Goal: Communication & Community: Answer question/provide support

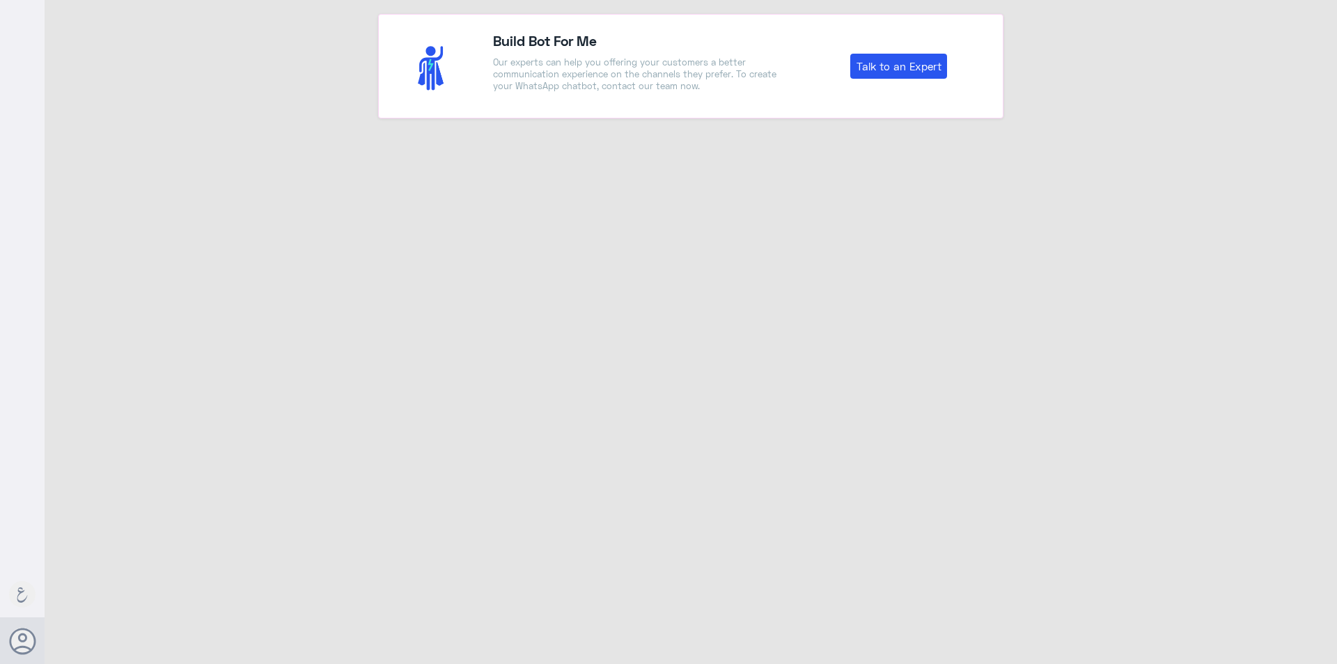
click at [608, 179] on div "Build Bot For Me Our experts can help you offering your customers a better comm…" at bounding box center [691, 334] width 1293 height 668
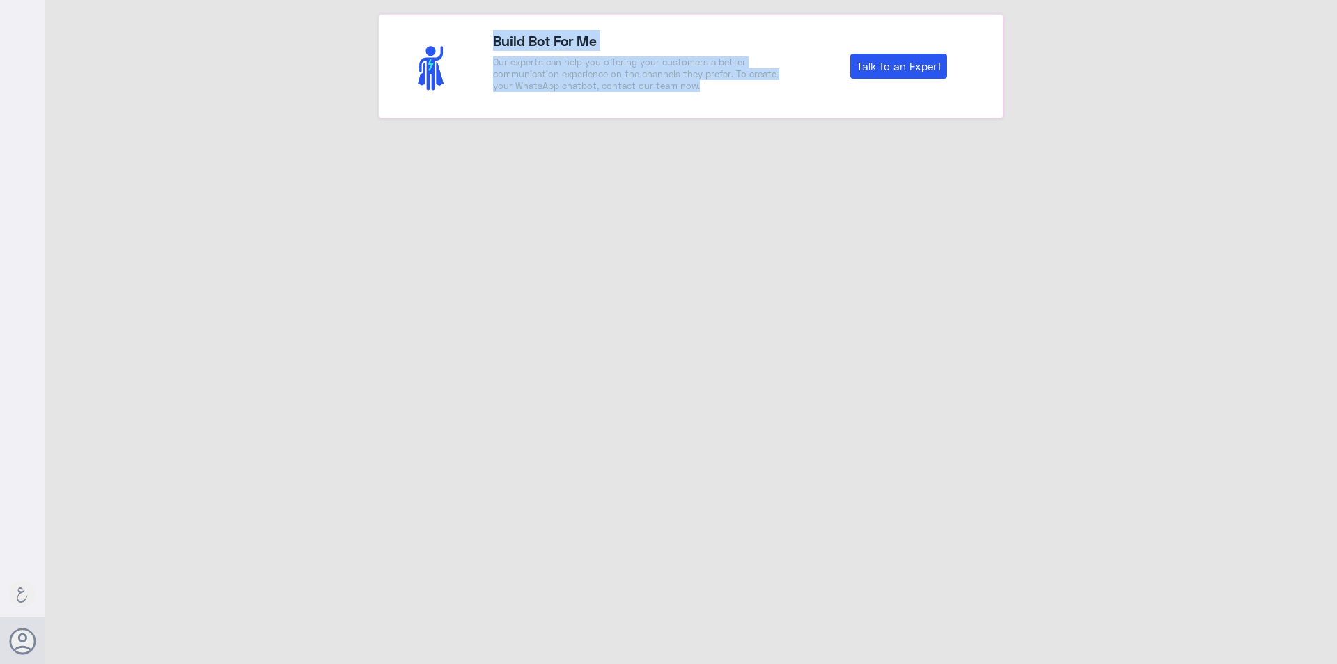
drag, startPoint x: 701, startPoint y: 95, endPoint x: 465, endPoint y: 63, distance: 238.3
click at [465, 63] on div "Build Bot For Me Our experts can help you offering your customers a better comm…" at bounding box center [690, 66] width 625 height 104
click at [569, 95] on div "Build Bot For Me Our experts can help you offering your customers a better comm…" at bounding box center [639, 66] width 312 height 72
drag, startPoint x: 719, startPoint y: 83, endPoint x: 490, endPoint y: 56, distance: 230.7
click at [490, 56] on div "Build Bot For Me Our experts can help you offering your customers a better comm…" at bounding box center [639, 66] width 312 height 72
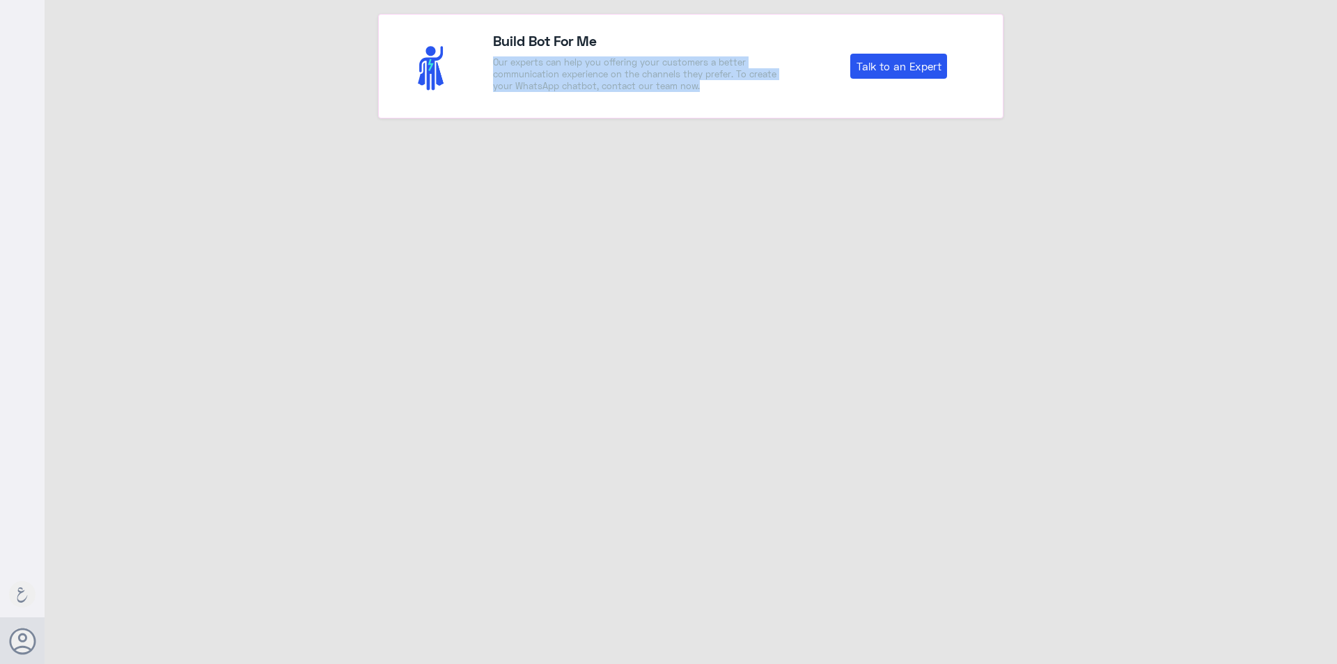
click at [538, 90] on p "Our experts can help you offering your customers a better communication experie…" at bounding box center [638, 74] width 291 height 36
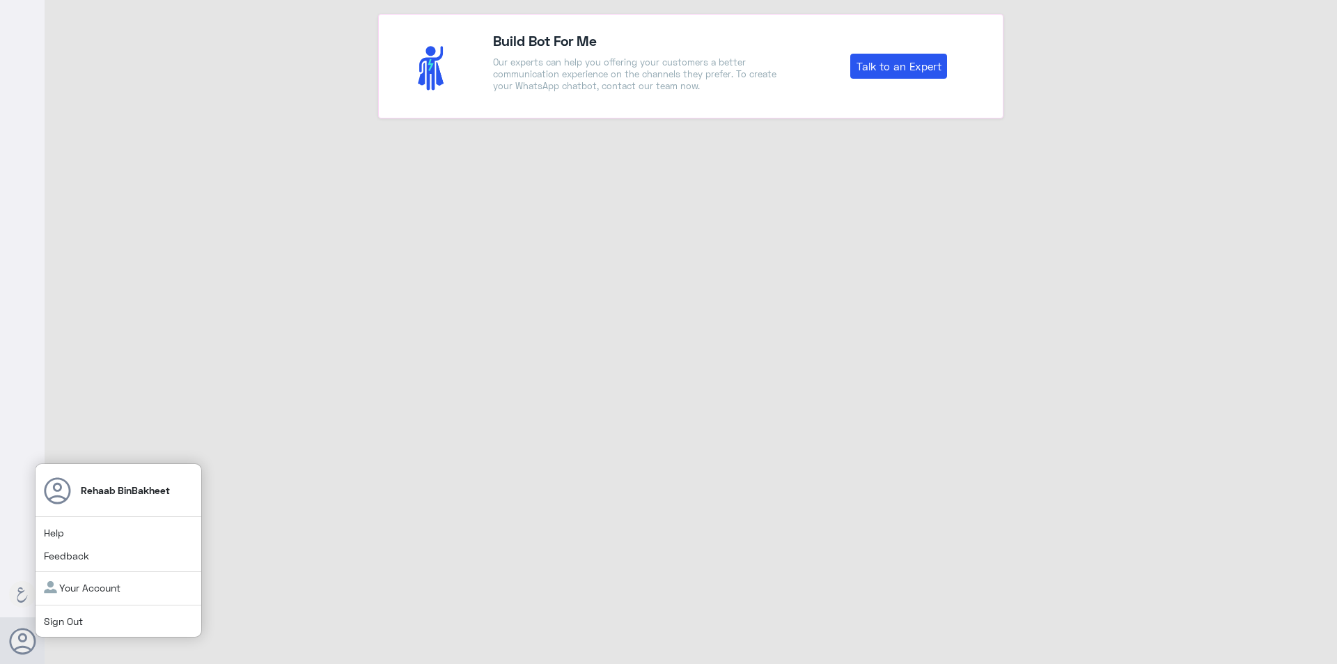
click at [50, 621] on link "Sign Out" at bounding box center [63, 621] width 39 height 12
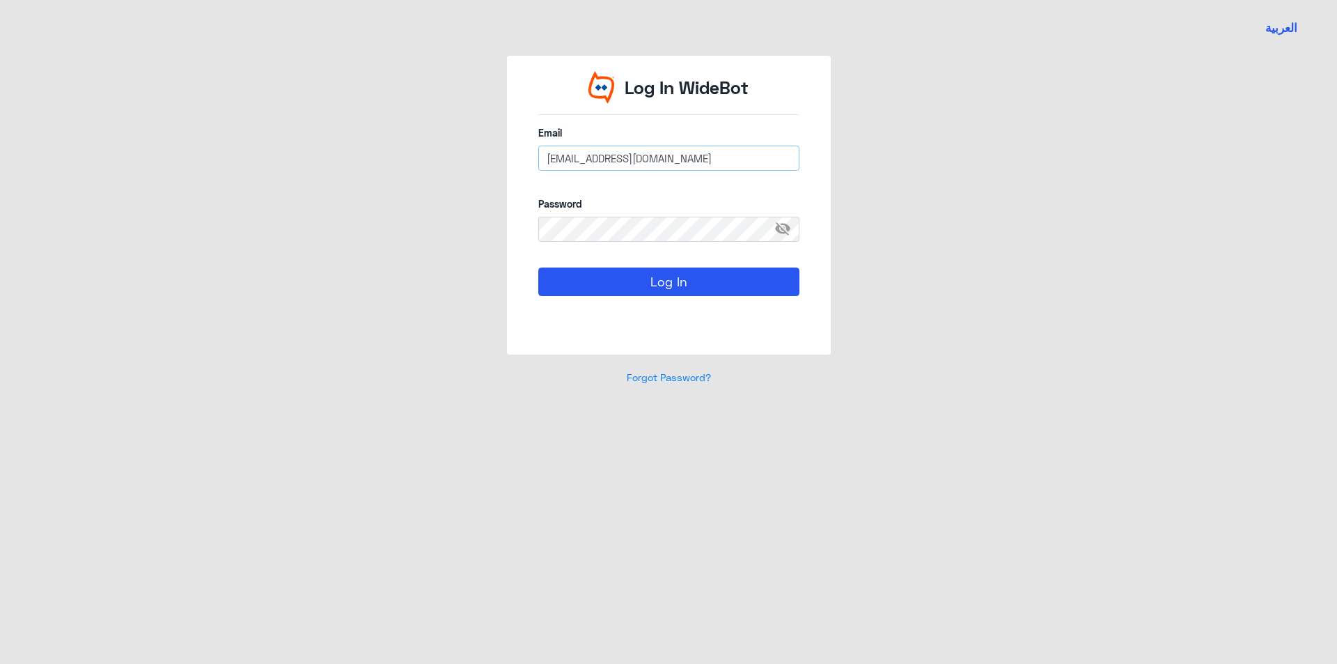
drag, startPoint x: 607, startPoint y: 163, endPoint x: 556, endPoint y: 163, distance: 50.8
click at [556, 163] on input "R_BinBakheet@Dallah-Hospital.com" at bounding box center [668, 158] width 261 height 25
click at [566, 164] on input "R_BinBakheet@Dallah-Hospital.com" at bounding box center [668, 158] width 261 height 25
drag, startPoint x: 558, startPoint y: 156, endPoint x: 614, endPoint y: 162, distance: 56.0
click at [614, 162] on input "R_BinBakheet@Dallah-Hospital.com" at bounding box center [668, 158] width 261 height 25
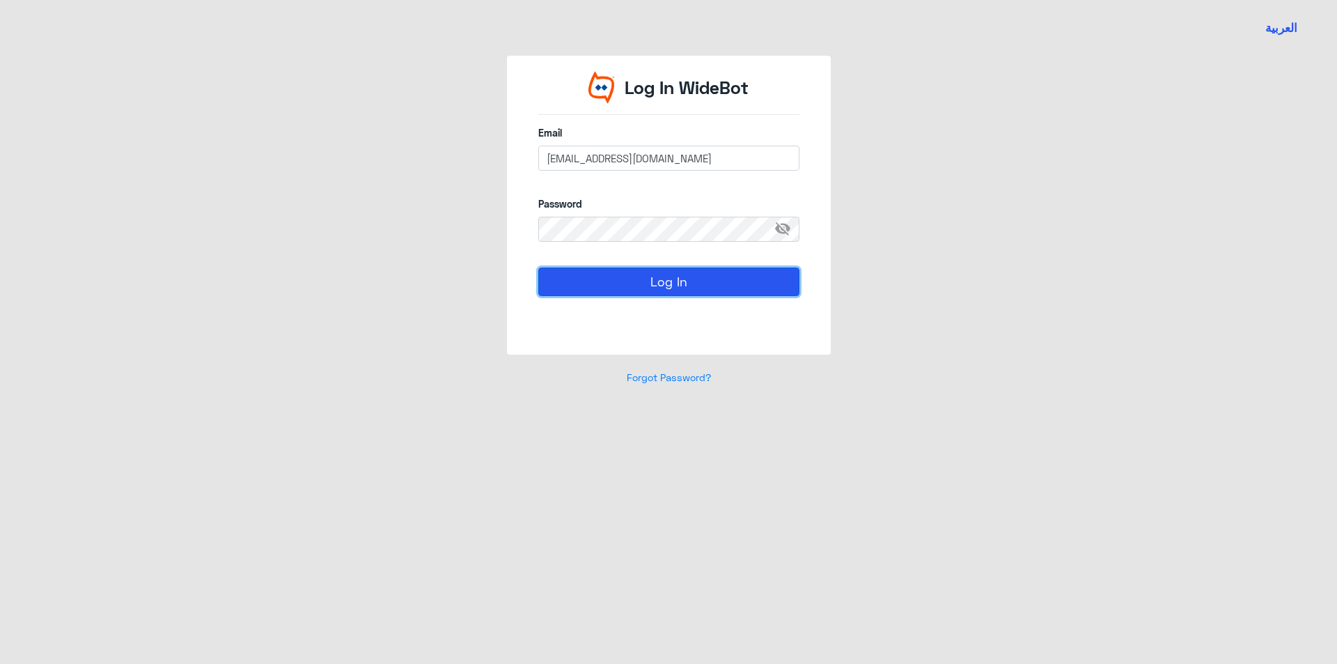
click at [769, 292] on button "Log In" at bounding box center [668, 281] width 261 height 28
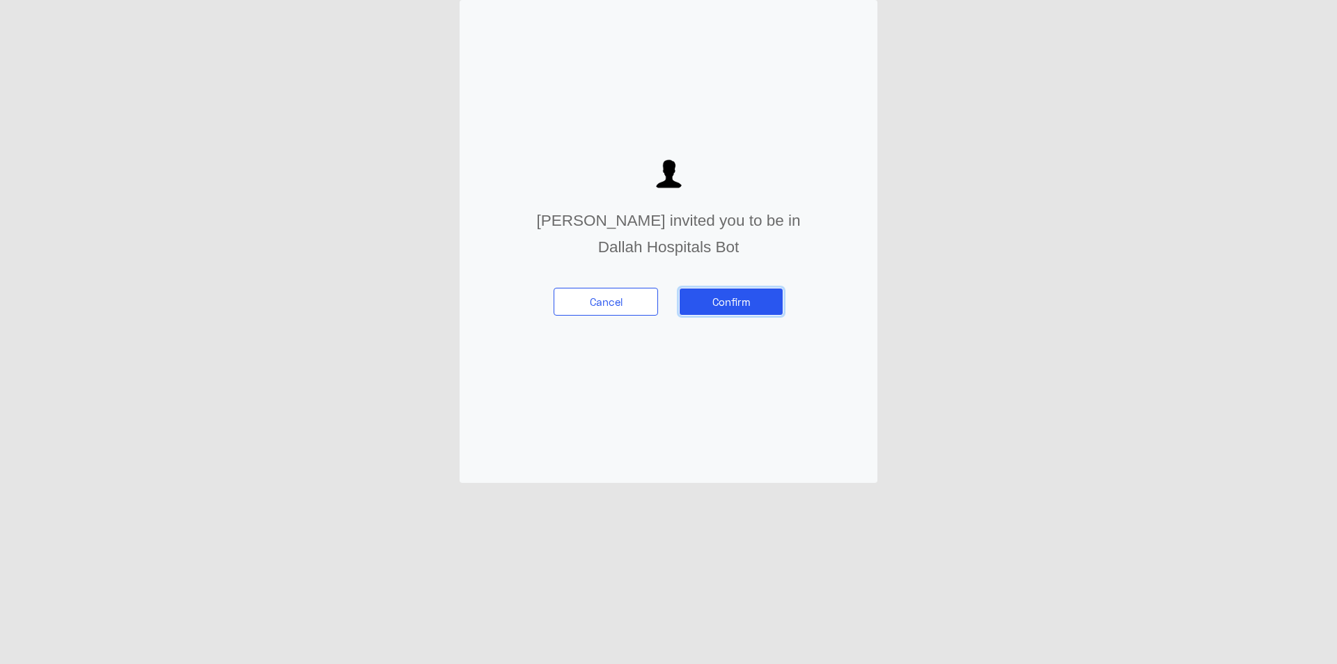
drag, startPoint x: 731, startPoint y: 304, endPoint x: 761, endPoint y: 439, distance: 138.5
click at [761, 439] on div "Mahmoud Tailakh invited you to be in Dallah Hospitals Bot Cancel Confirm" at bounding box center [669, 241] width 418 height 483
click at [730, 309] on button "Confirm" at bounding box center [731, 302] width 104 height 28
click at [740, 332] on div "Mahmoud Tailakh invited you to be in Dallah Hospitals Bot Cancel Confirm" at bounding box center [669, 241] width 418 height 483
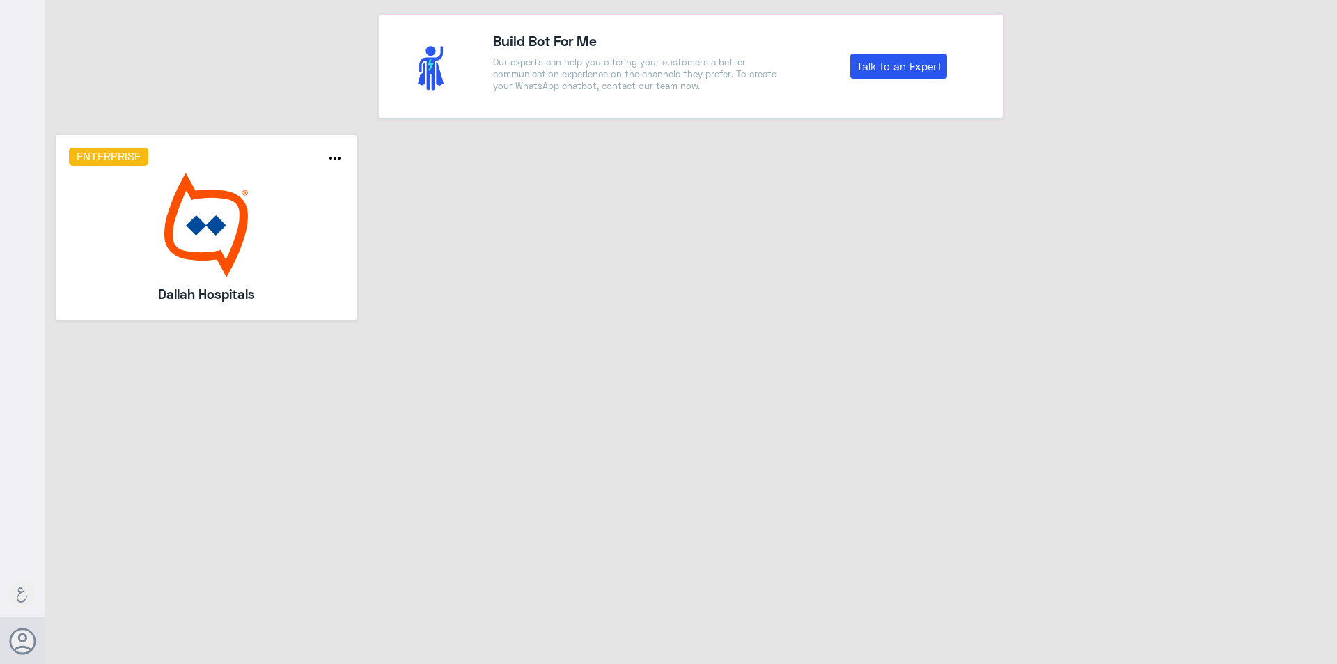
click at [372, 466] on div "Build Bot For Me Our experts can help you offering your customers a better comm…" at bounding box center [691, 334] width 1293 height 668
click at [654, 228] on div "Enterprise more_horiz Dallah Hospitals" at bounding box center [691, 232] width 1293 height 196
click at [273, 231] on img at bounding box center [206, 225] width 275 height 104
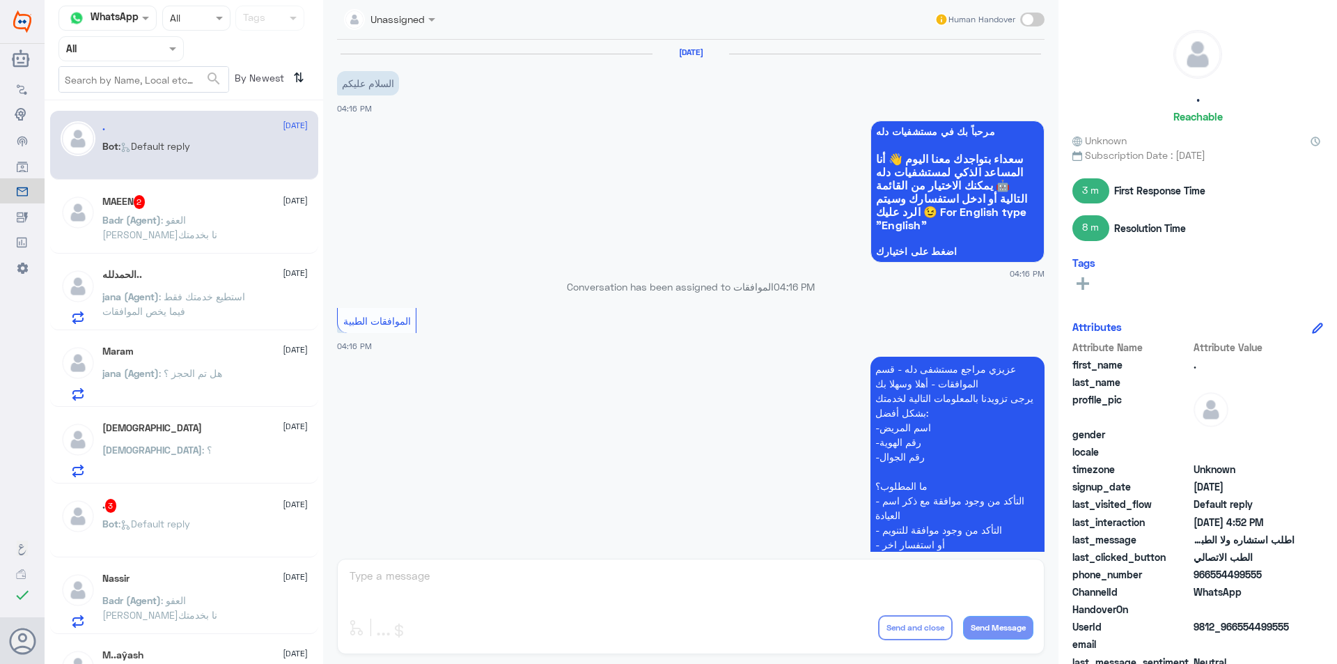
scroll to position [829, 0]
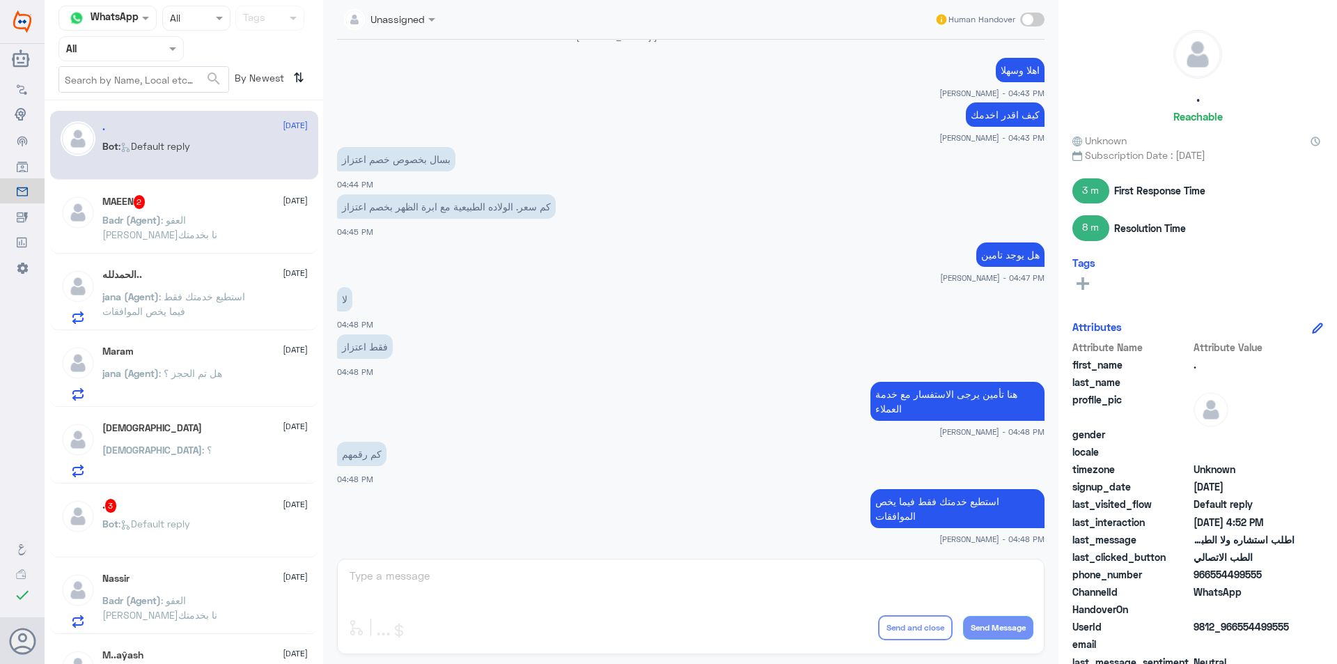
click at [142, 61] on div "Agent Filter All" at bounding box center [121, 48] width 125 height 25
click at [130, 162] on div "Your Team" at bounding box center [121, 174] width 125 height 32
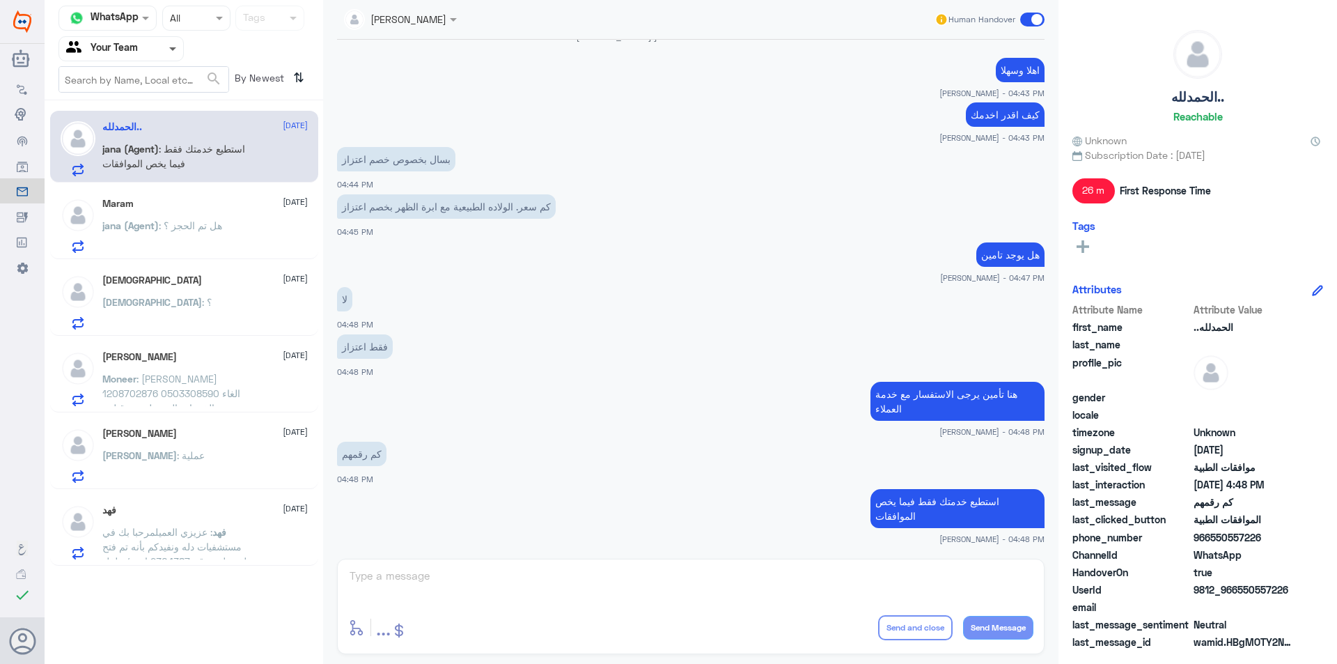
click at [175, 47] on span at bounding box center [172, 49] width 7 height 5
click at [163, 123] on div "Your Inbox" at bounding box center [121, 125] width 125 height 32
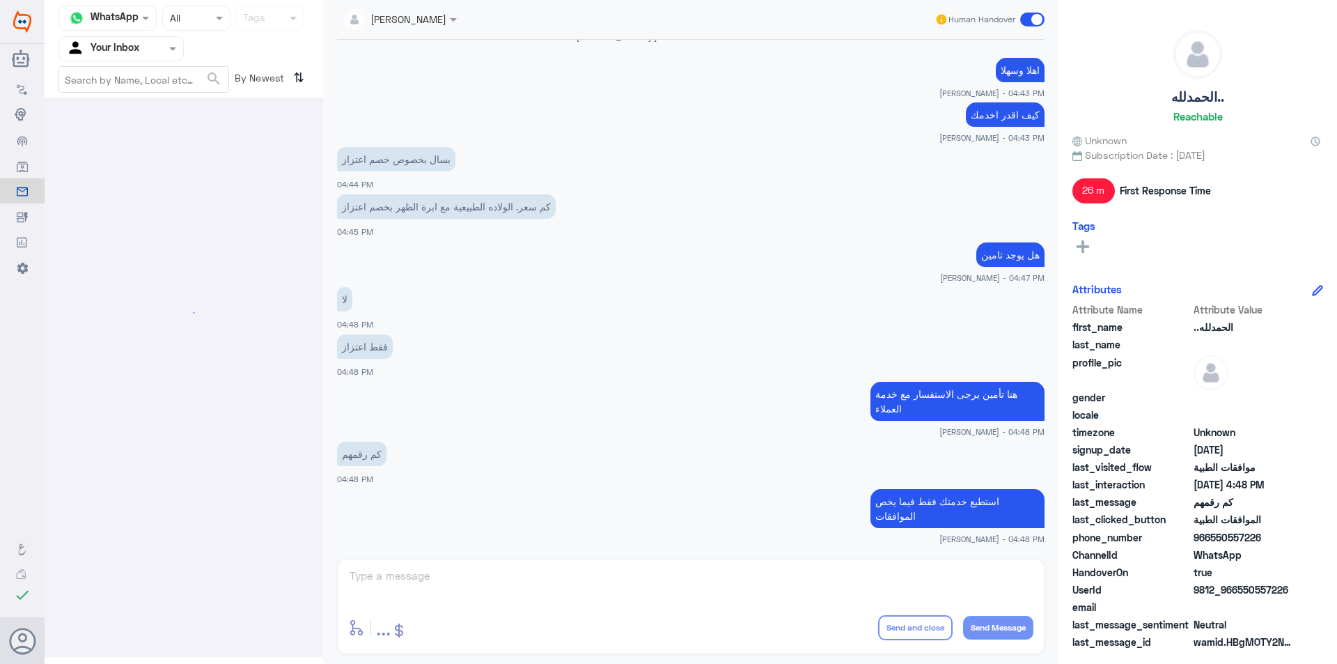
click at [160, 52] on div at bounding box center [121, 48] width 124 height 16
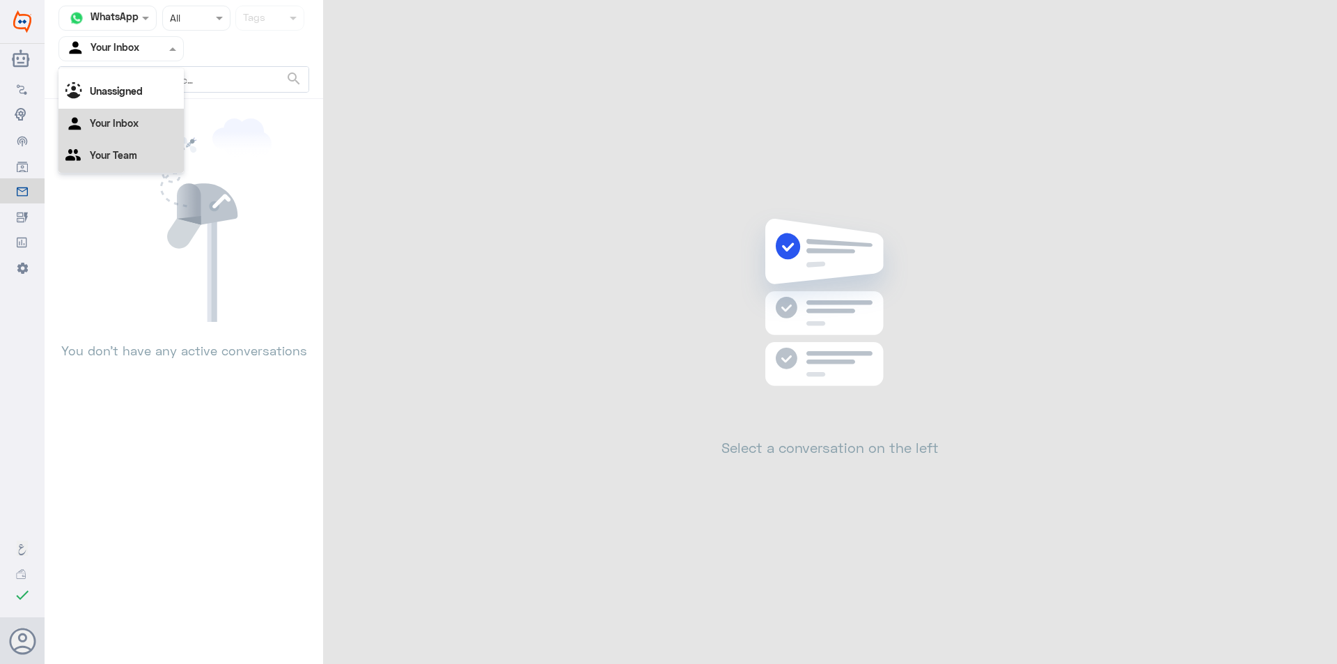
click at [155, 148] on div "Your Team" at bounding box center [121, 157] width 125 height 32
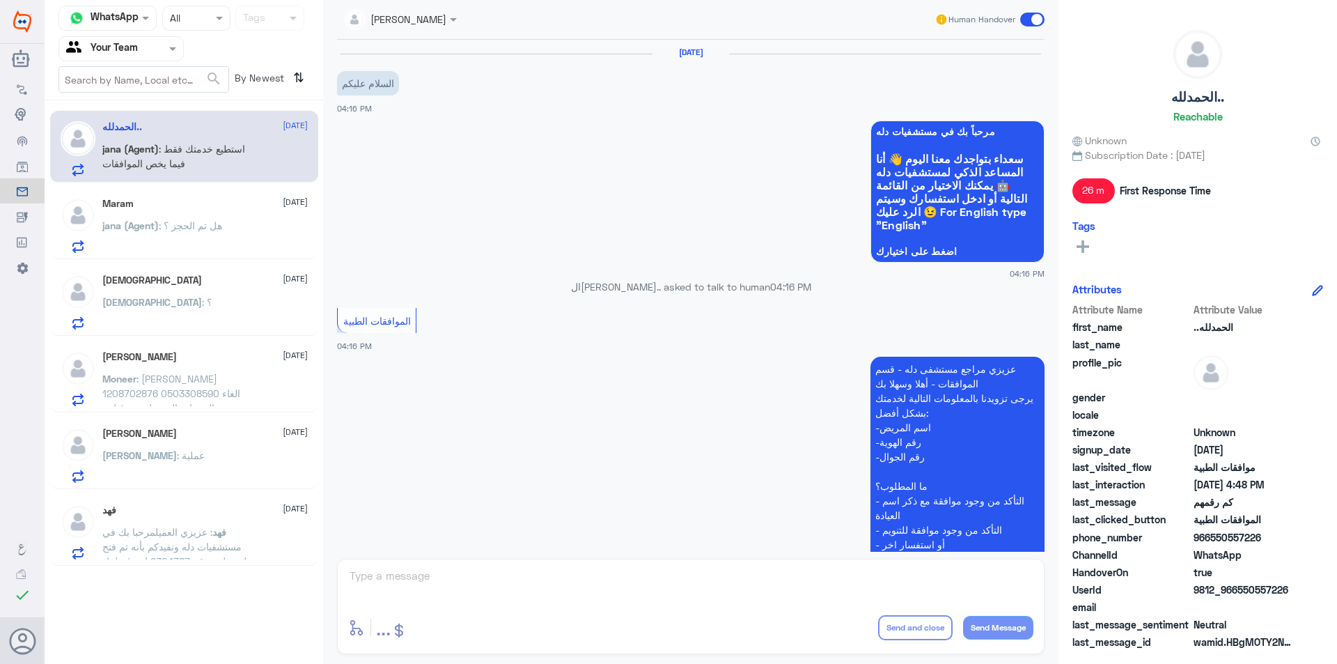
scroll to position [829, 0]
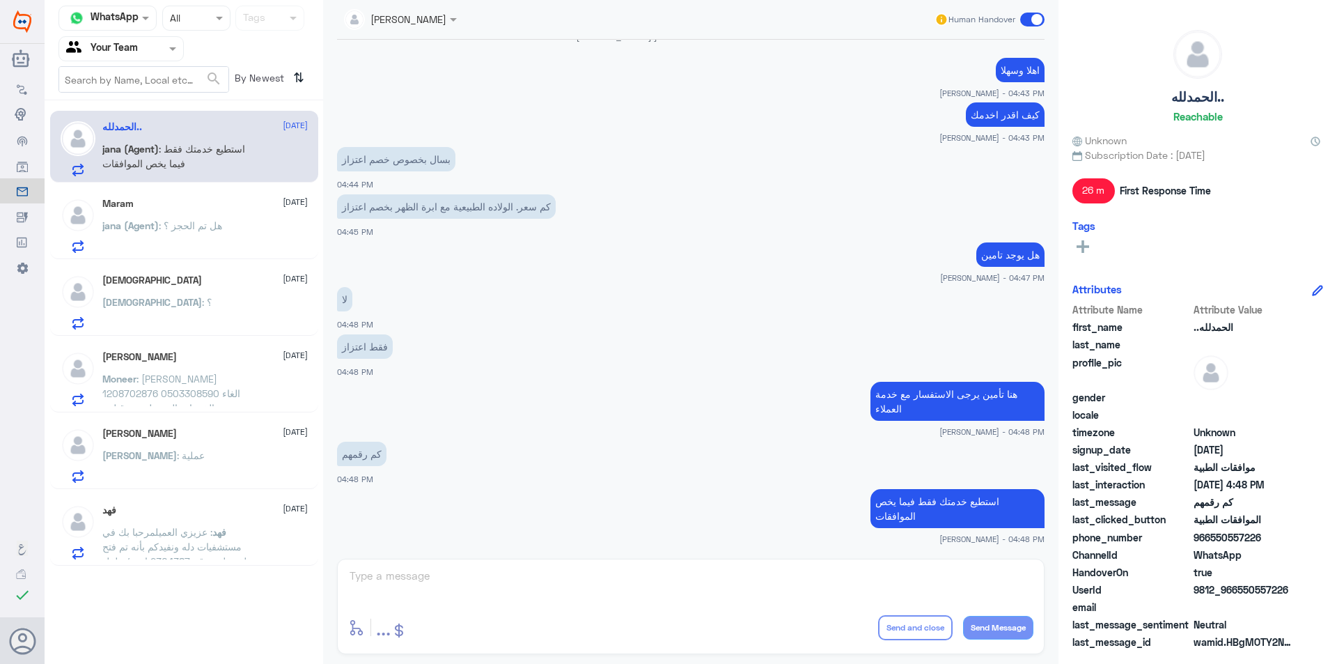
click at [446, 22] on span at bounding box center [454, 19] width 17 height 15
click at [424, 20] on div at bounding box center [400, 18] width 127 height 16
click at [154, 55] on div at bounding box center [121, 48] width 124 height 16
click at [428, 20] on div at bounding box center [400, 18] width 127 height 16
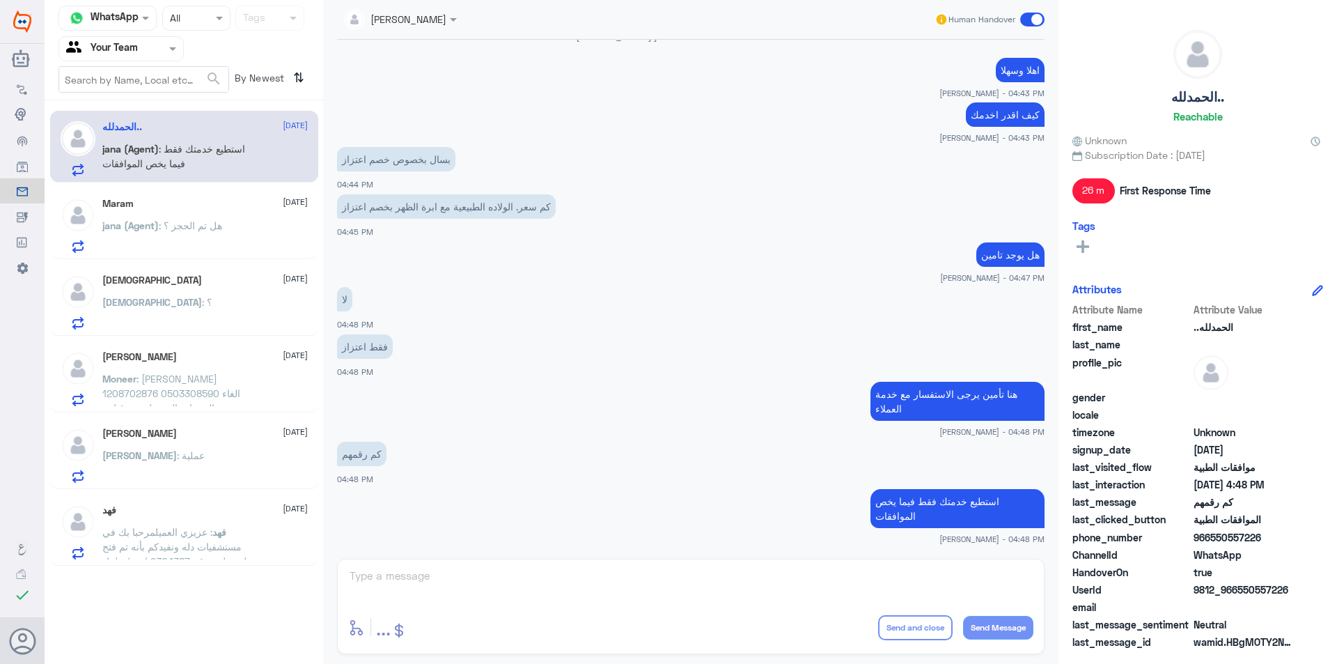
click at [423, 22] on div at bounding box center [400, 18] width 127 height 16
click at [192, 228] on span ": هل تم الحجز ؟" at bounding box center [190, 225] width 63 height 12
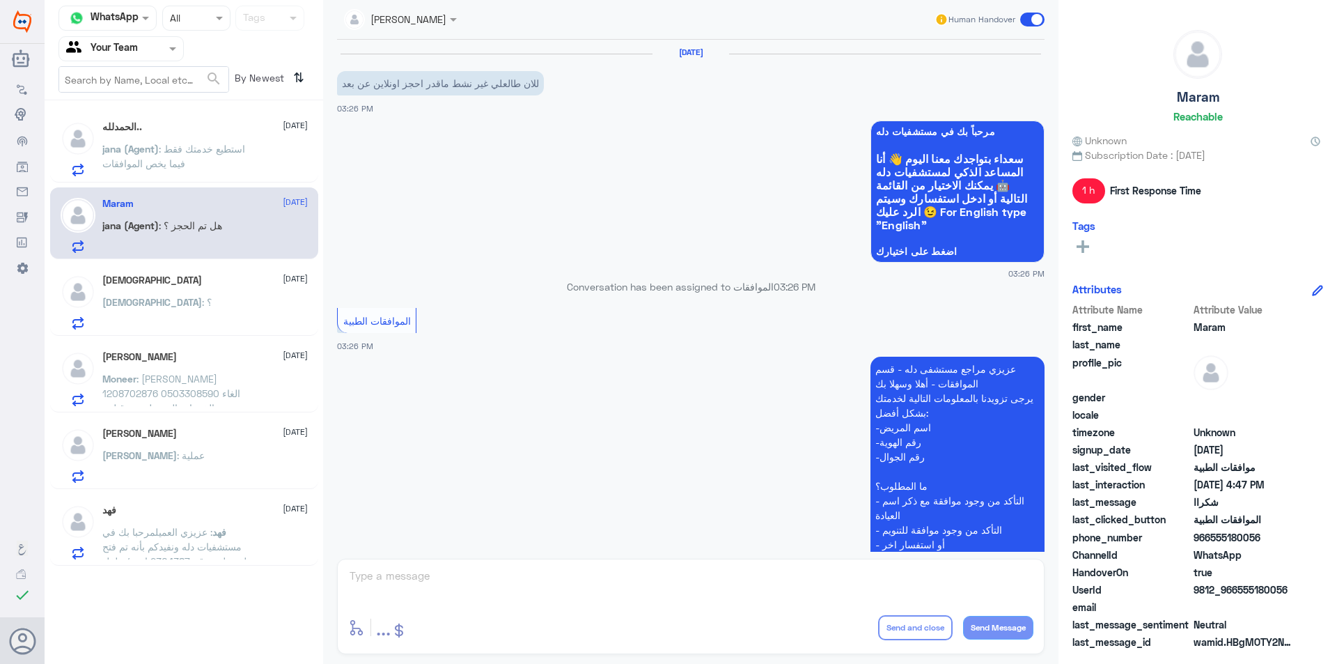
scroll to position [824, 0]
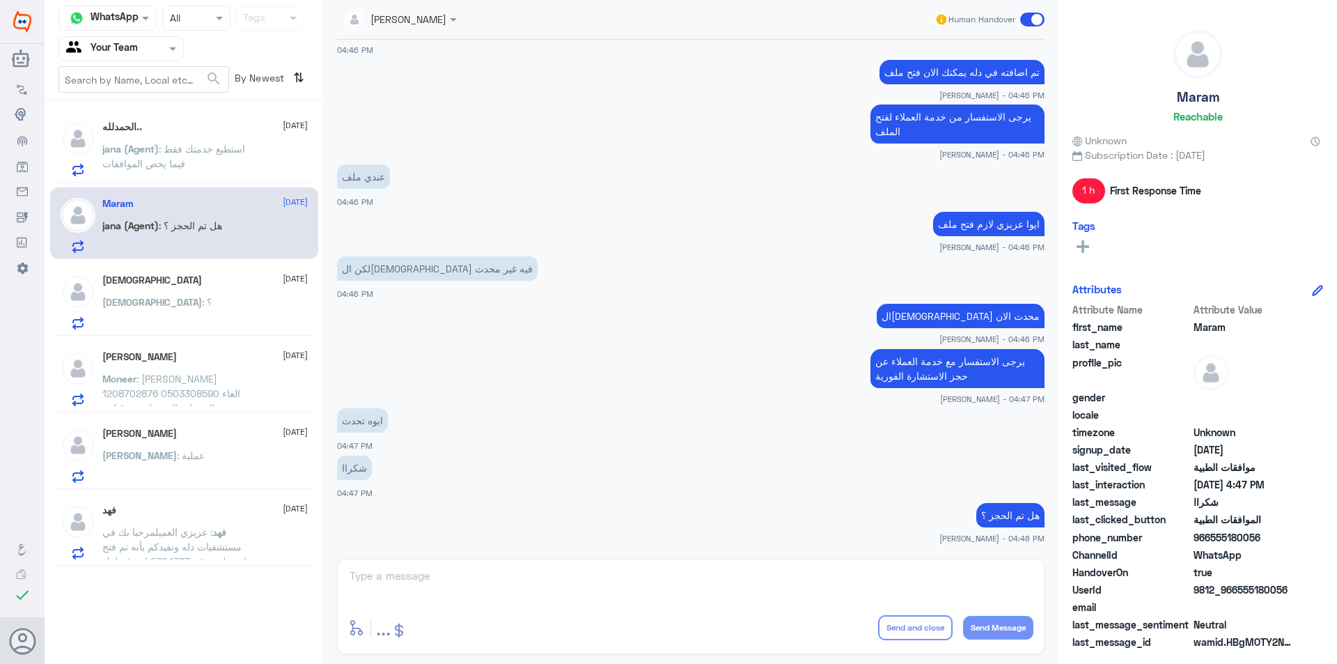
click at [152, 58] on div "Agent Filter Your Team" at bounding box center [112, 48] width 107 height 21
click at [143, 125] on div "Your Inbox" at bounding box center [121, 125] width 125 height 32
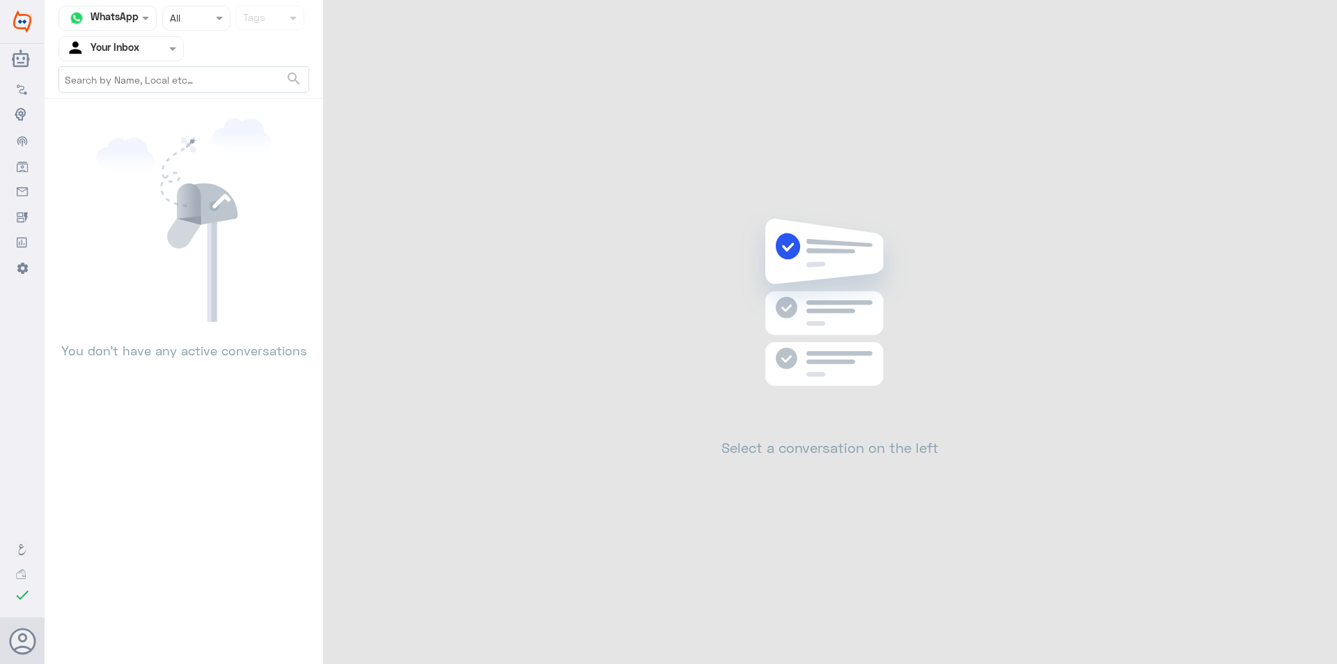
click at [152, 54] on div at bounding box center [121, 48] width 124 height 16
click at [138, 147] on div "Your Team" at bounding box center [121, 157] width 125 height 32
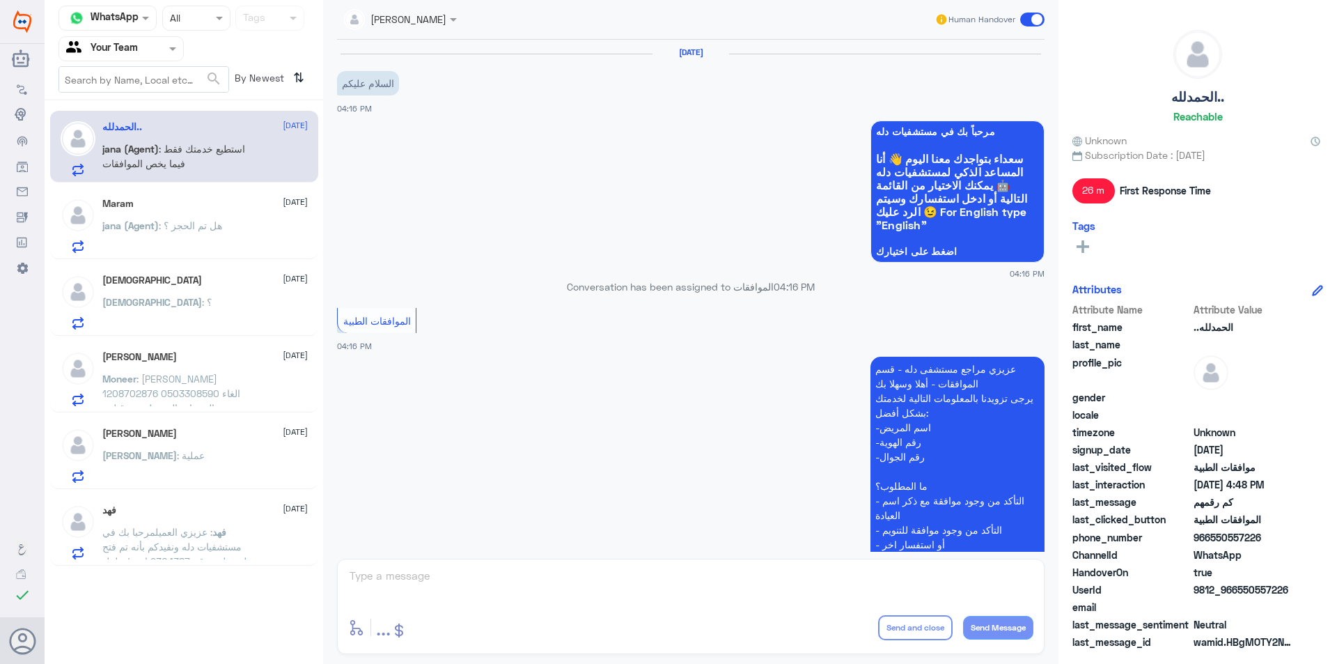
scroll to position [829, 0]
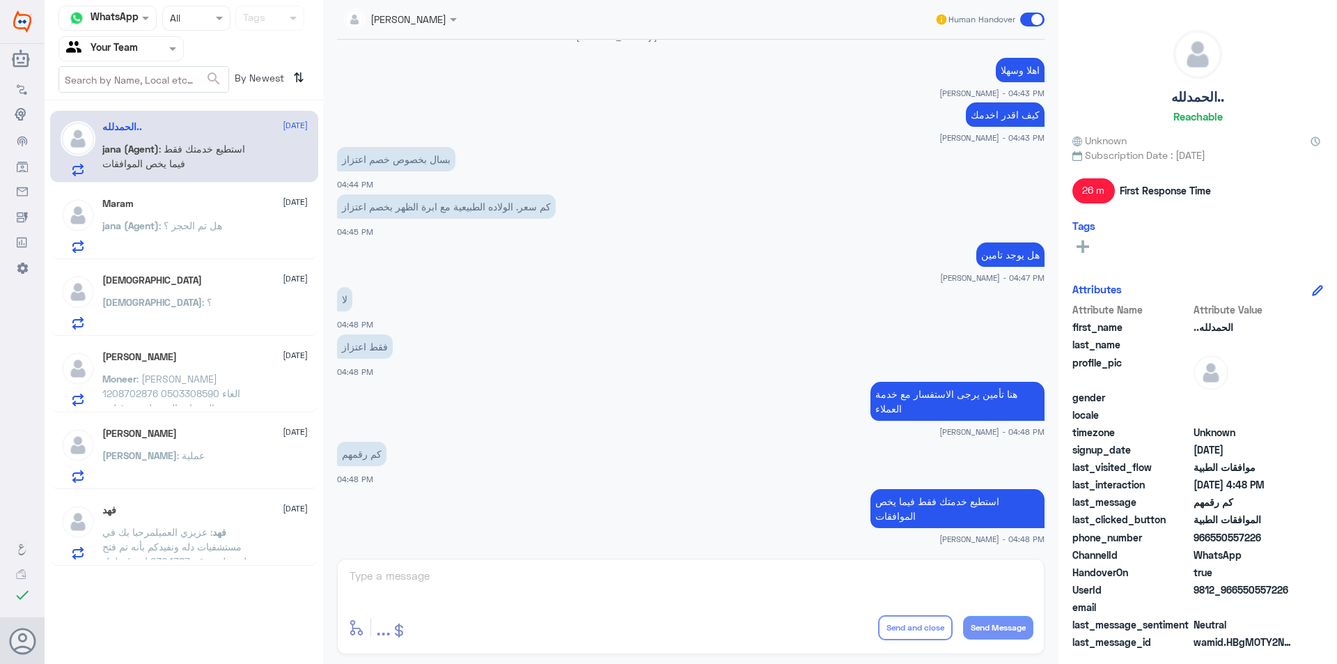
click at [421, 27] on div "jana Alhamed" at bounding box center [395, 20] width 102 height 28
click at [424, 20] on div at bounding box center [400, 18] width 127 height 16
click at [162, 320] on div "ISJ : ؟" at bounding box center [204, 313] width 205 height 31
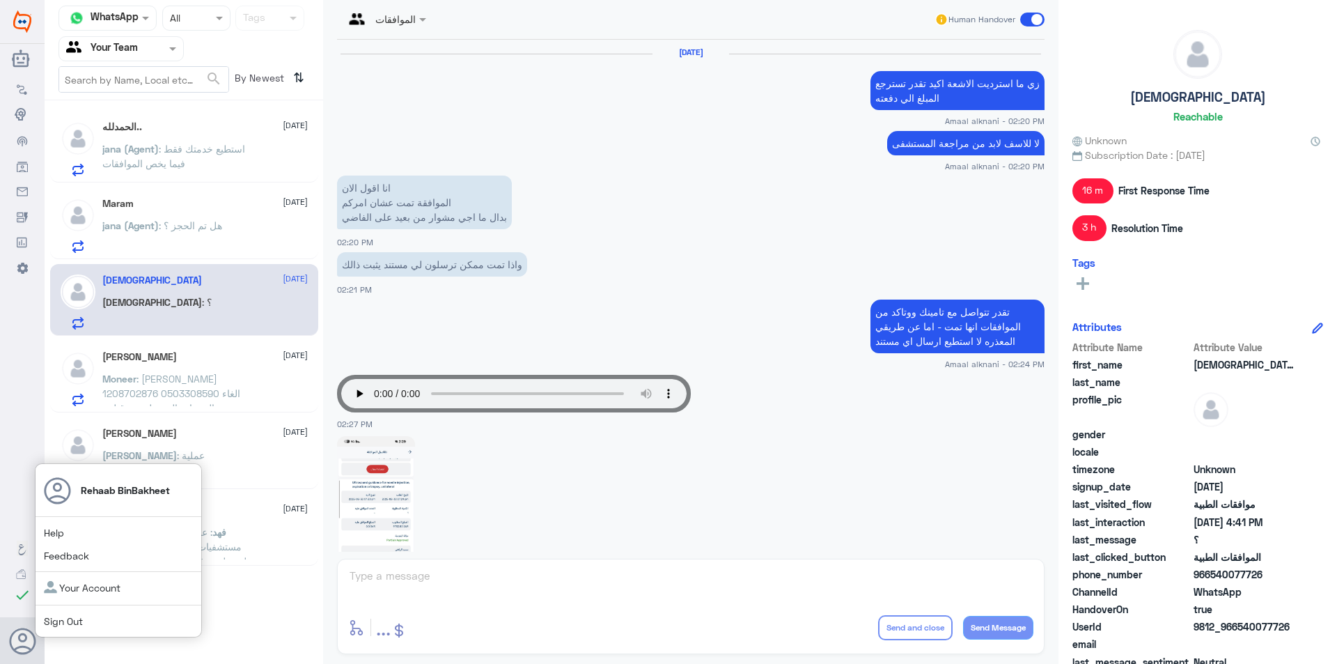
scroll to position [1511, 0]
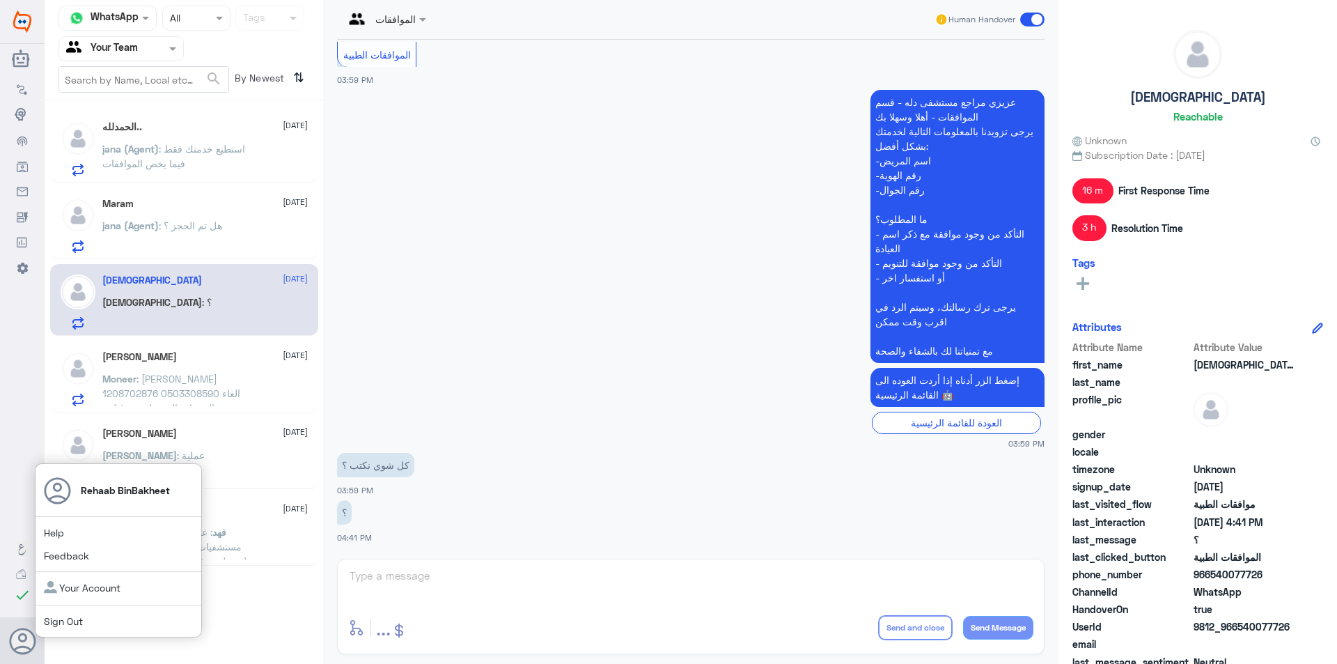
click at [53, 623] on link "Sign Out" at bounding box center [63, 621] width 39 height 12
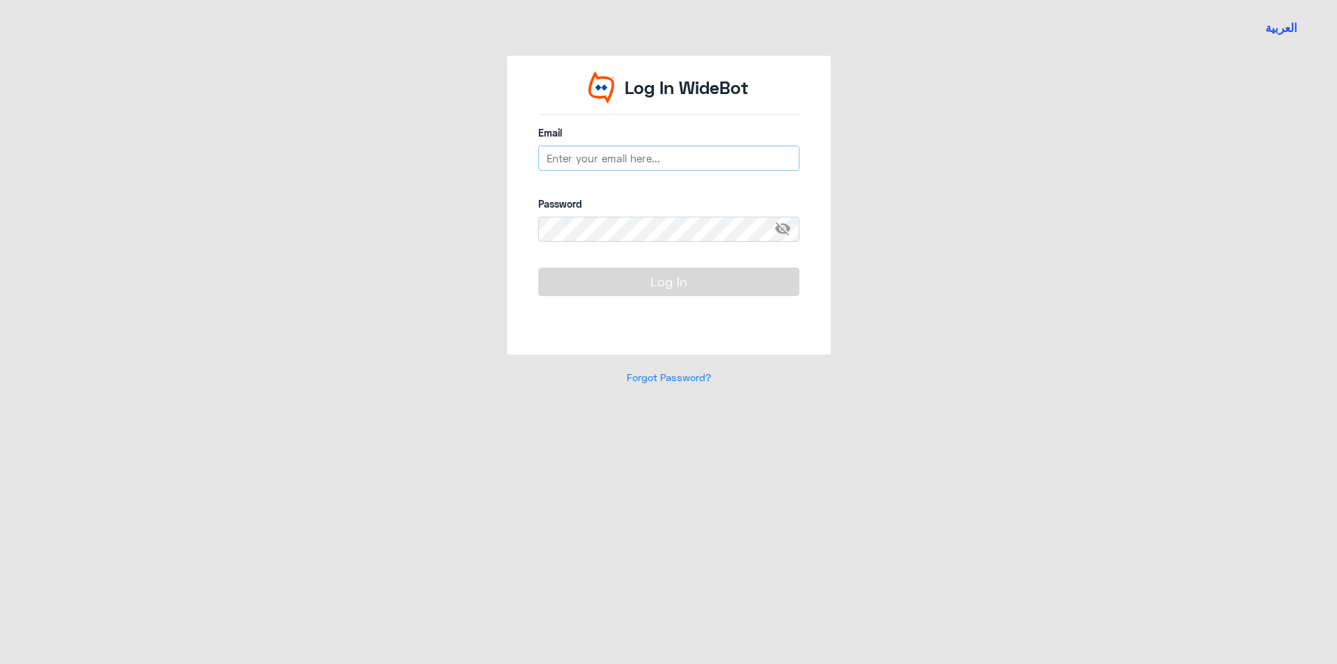
type input "R_BinBakheet@Dallah-Hospital.com"
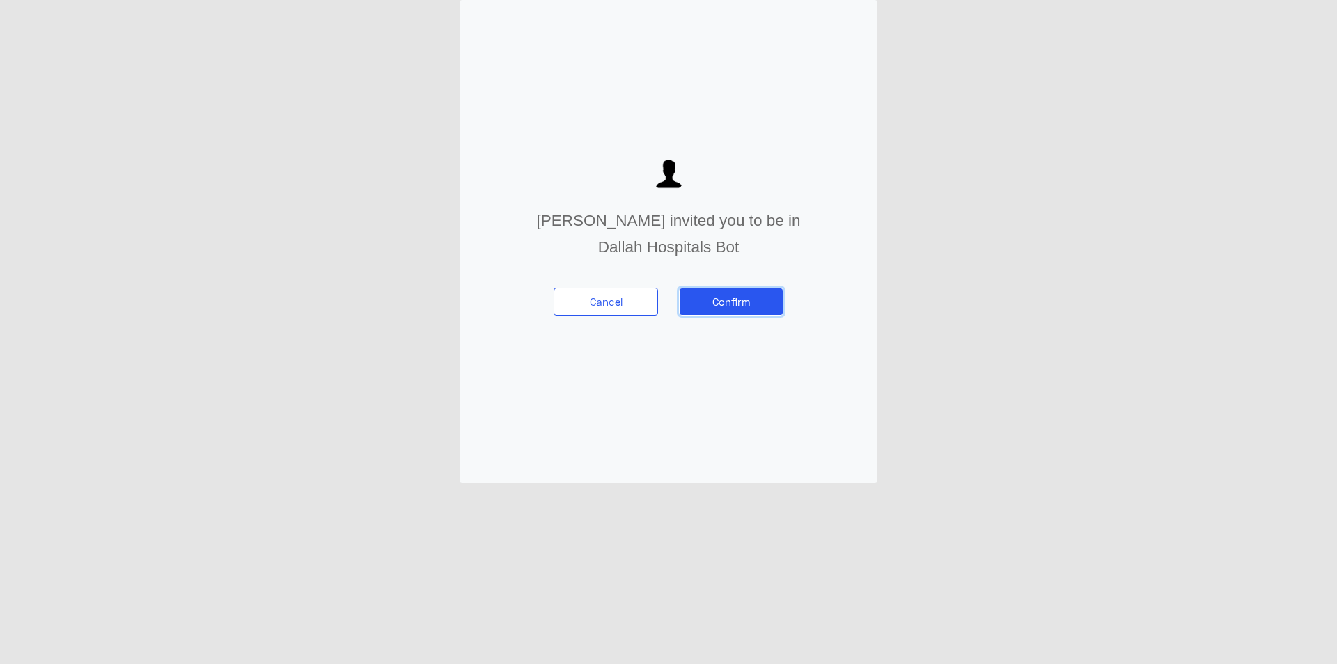
click at [754, 302] on button "Confirm" at bounding box center [731, 302] width 104 height 28
